Goal: Task Accomplishment & Management: Use online tool/utility

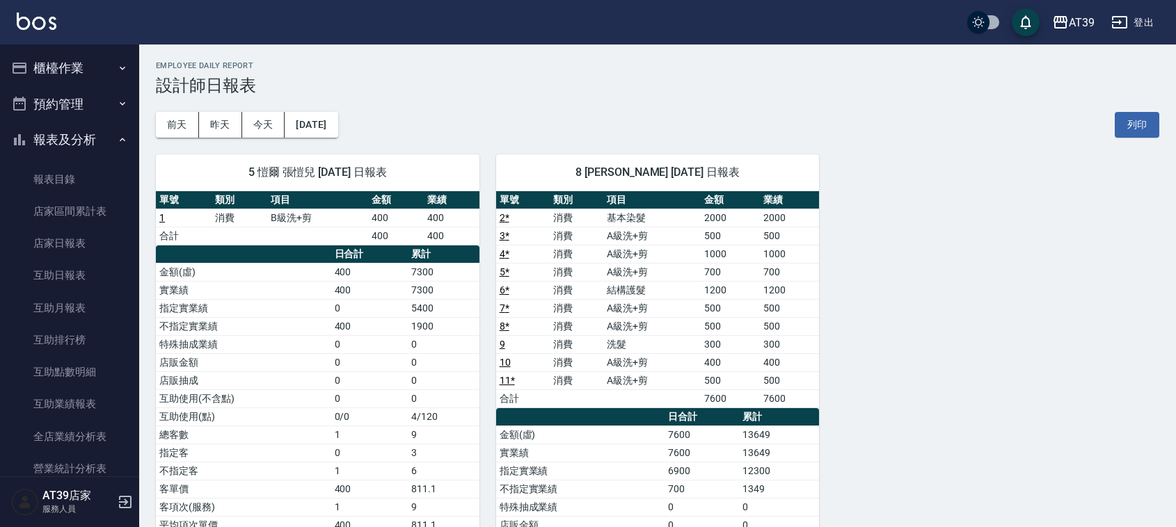
scroll to position [261, 0]
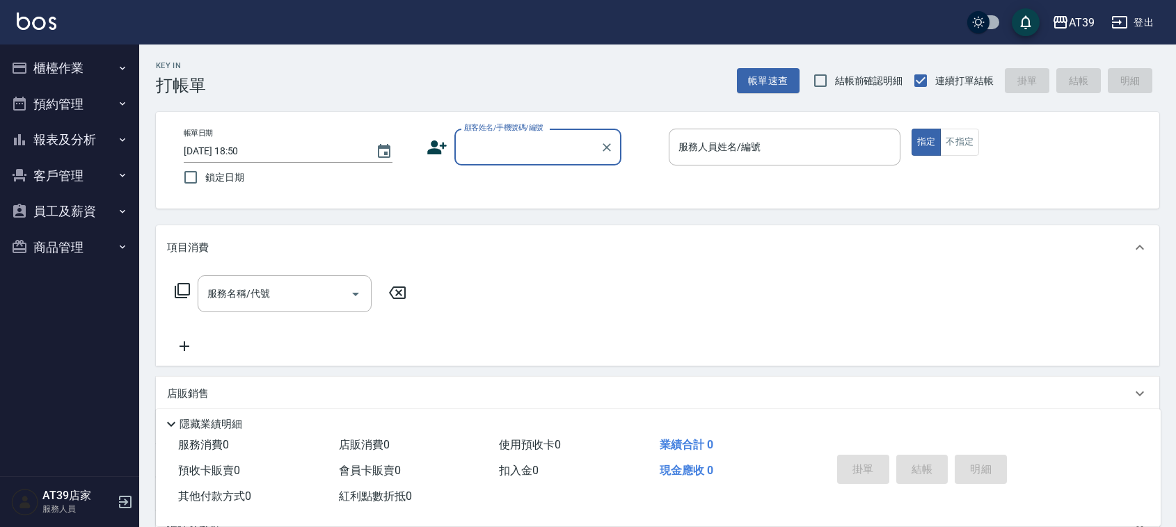
click at [495, 139] on input "顧客姓名/手機號碼/編號" at bounding box center [528, 147] width 134 height 24
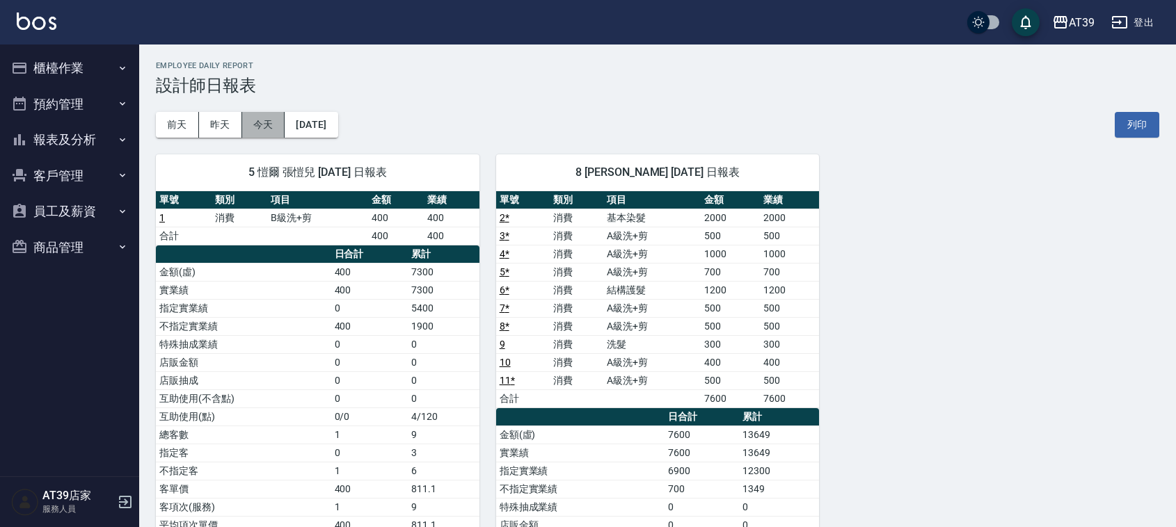
click at [262, 127] on button "今天" at bounding box center [263, 125] width 43 height 26
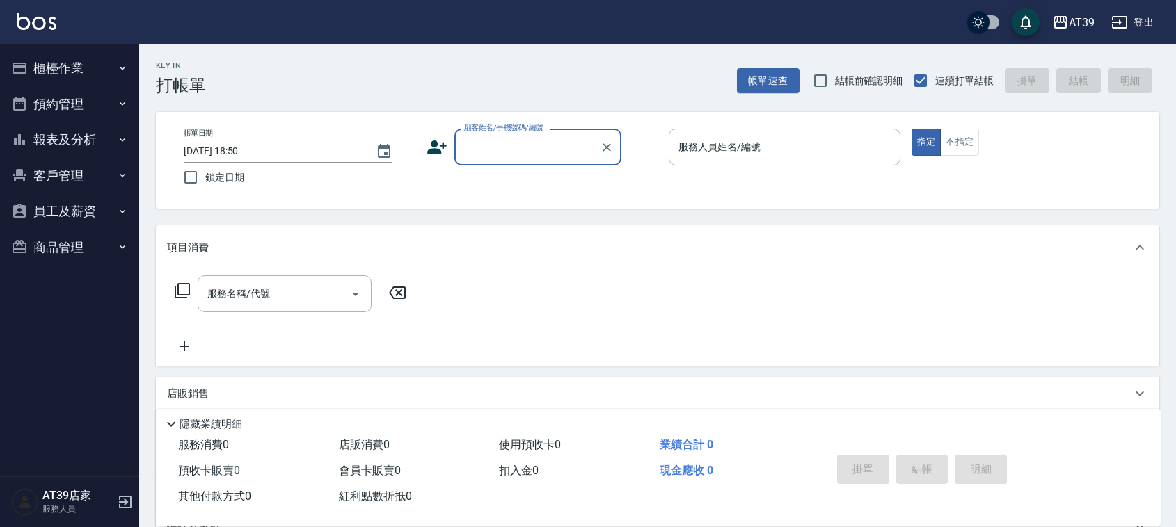
click at [553, 151] on input "顧客姓名/手機號碼/編號" at bounding box center [528, 147] width 134 height 24
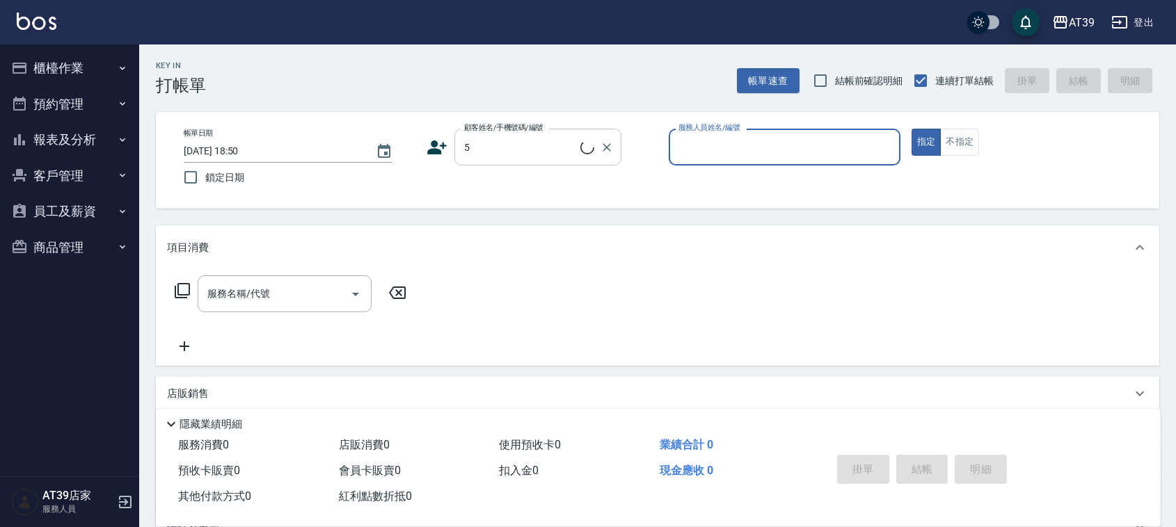
type input "Alan/0903721250/5"
type input "愷爾-5"
click at [912, 129] on button "指定" at bounding box center [927, 142] width 30 height 27
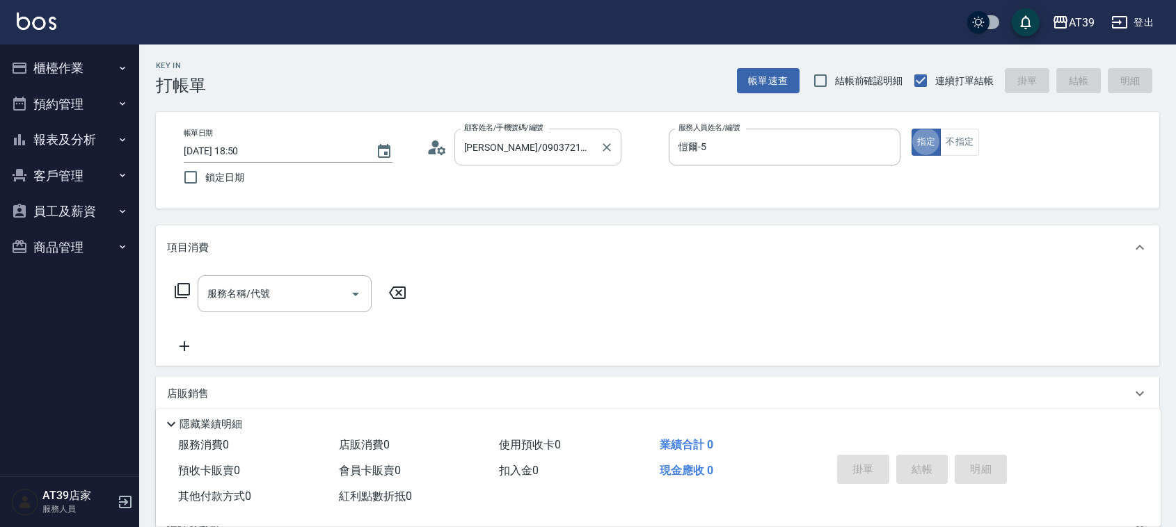
type button "true"
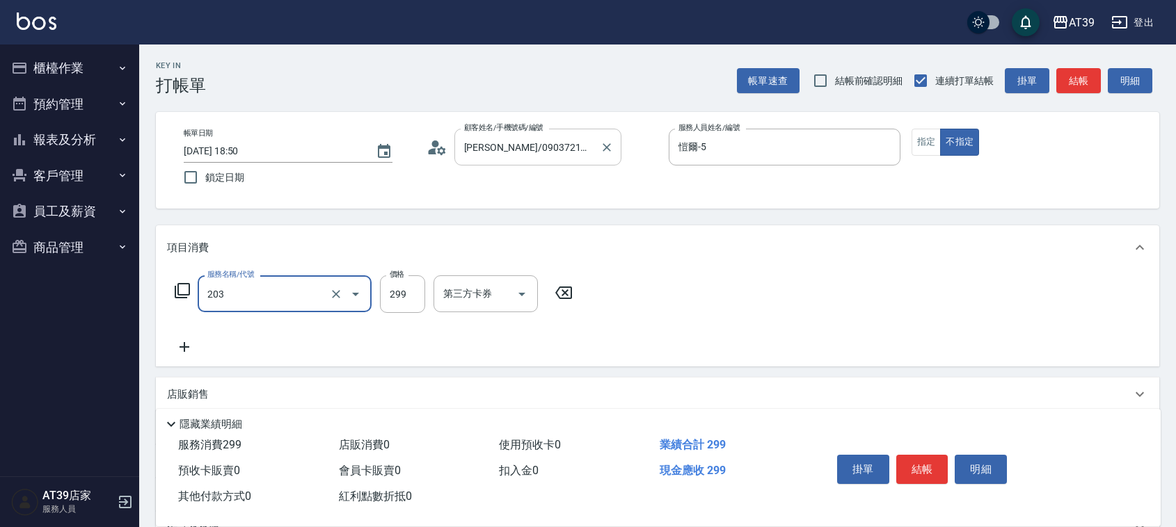
type input "B級洗+剪(203)"
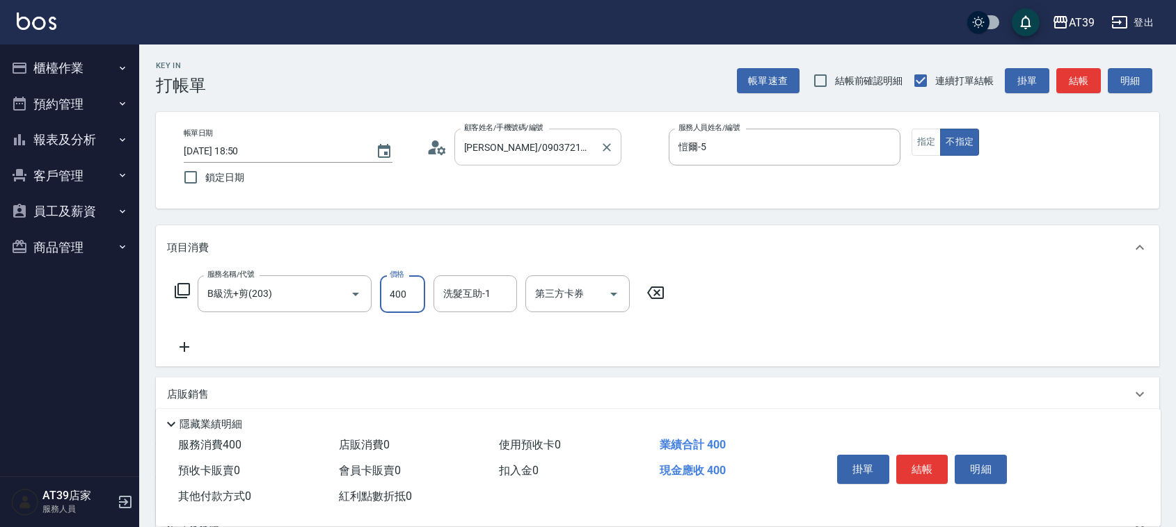
type input "400"
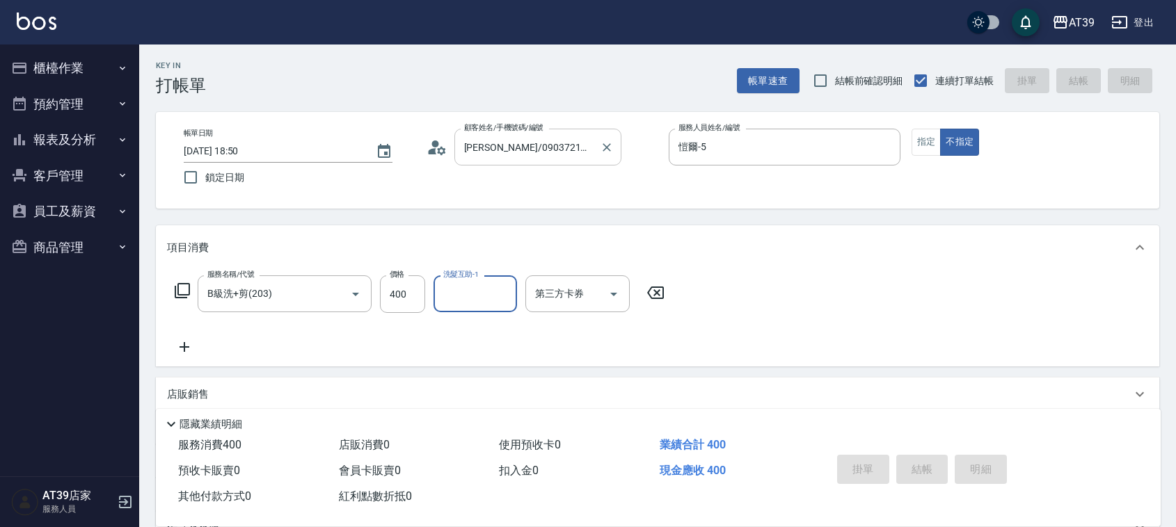
type input "2025/10/07 18:51"
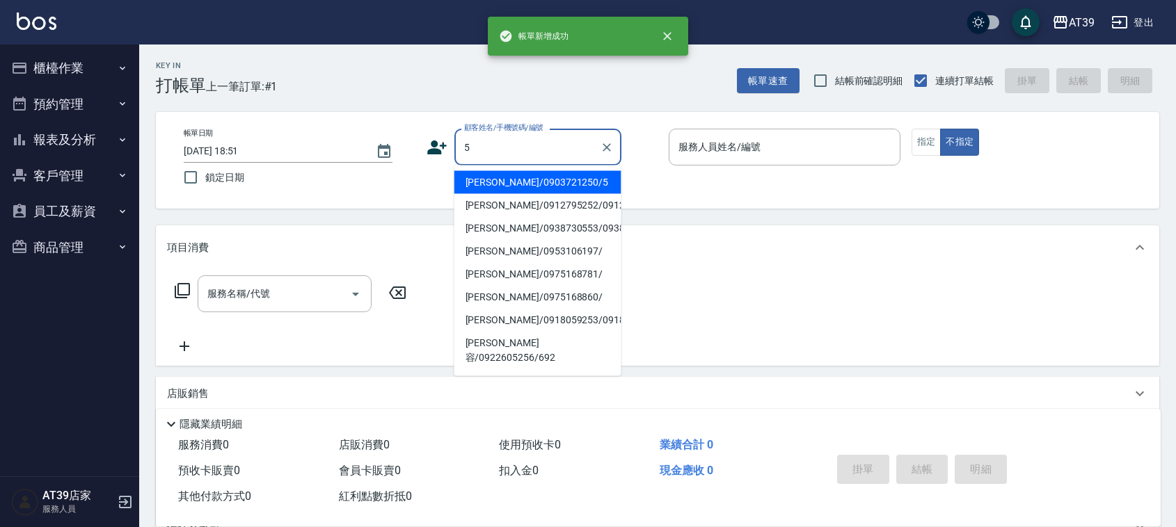
type input "Alan/0903721250/5"
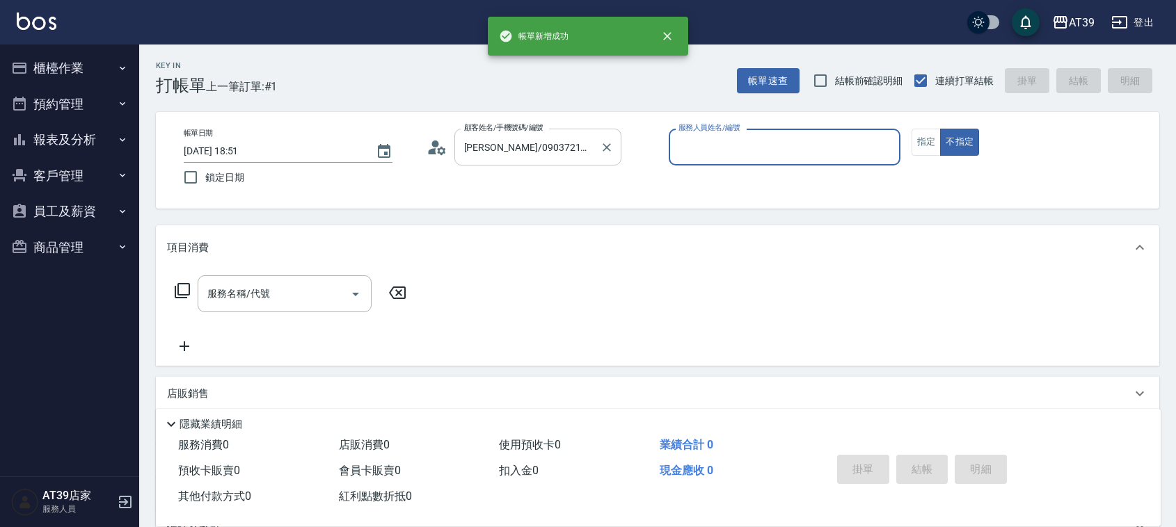
type input "愷爾-5"
click at [940, 129] on button "不指定" at bounding box center [959, 142] width 39 height 27
type button "false"
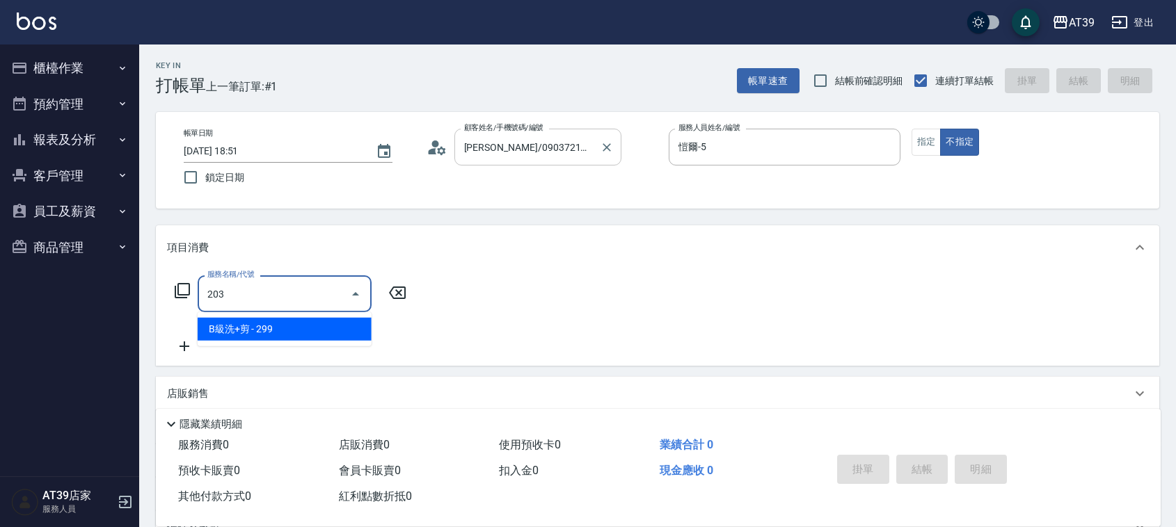
type input "B級洗+剪(203)"
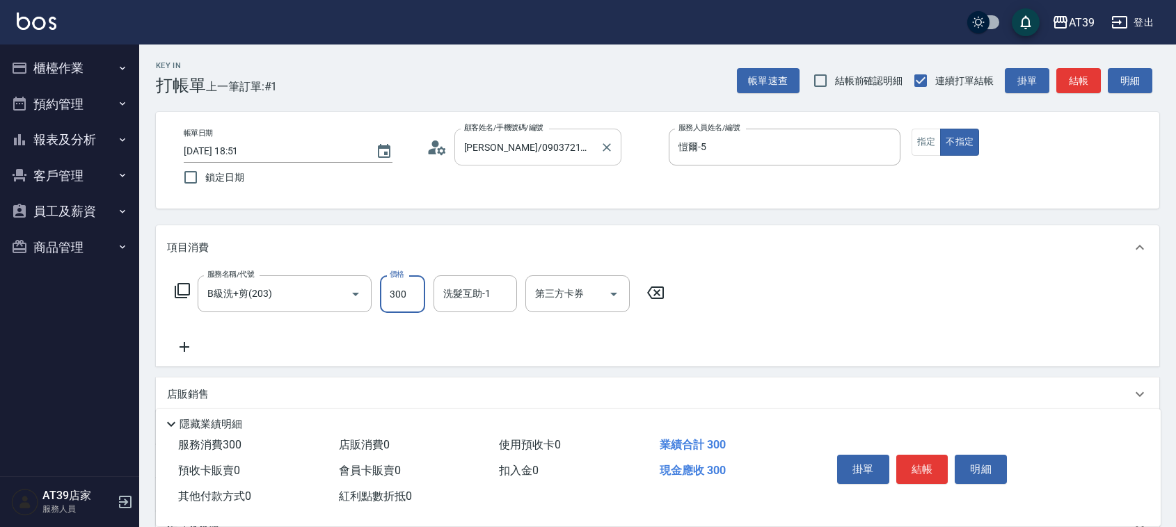
type input "300"
